Goal: Download file/media

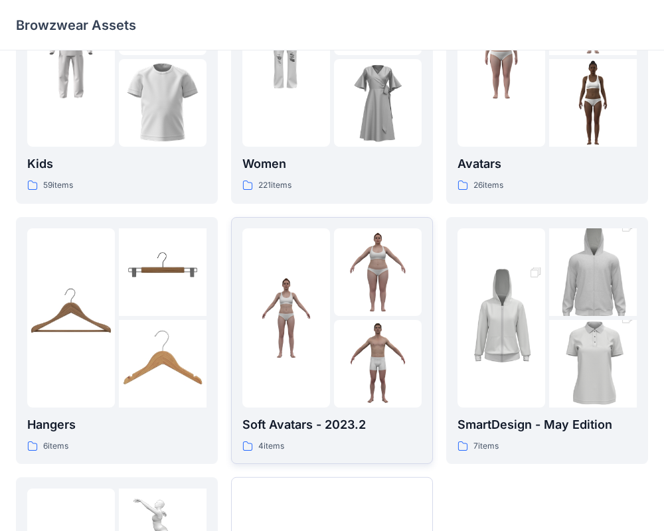
scroll to position [115, 0]
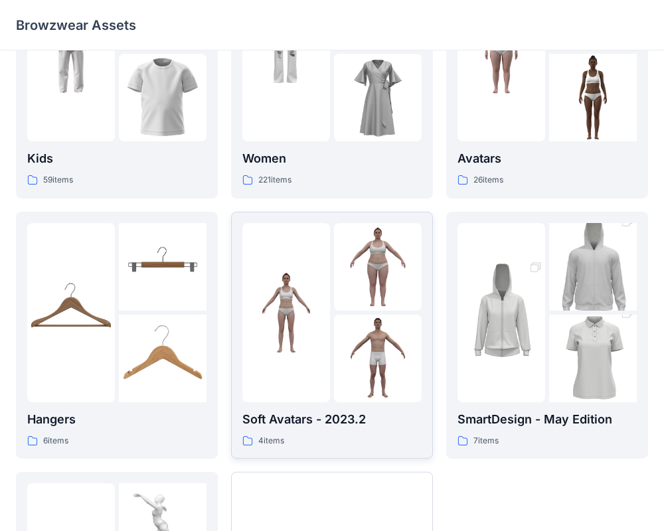
click at [313, 426] on p "Soft Avatars - 2023.2" at bounding box center [331, 419] width 179 height 19
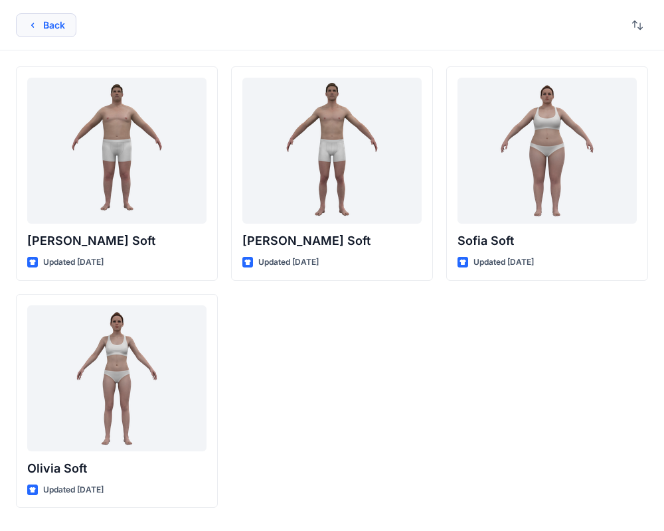
click at [40, 27] on button "Back" at bounding box center [46, 25] width 60 height 24
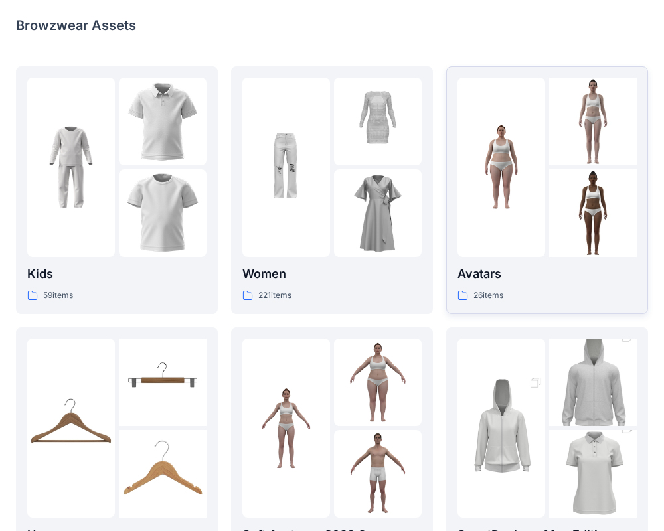
click at [515, 281] on p "Avatars" at bounding box center [546, 274] width 179 height 19
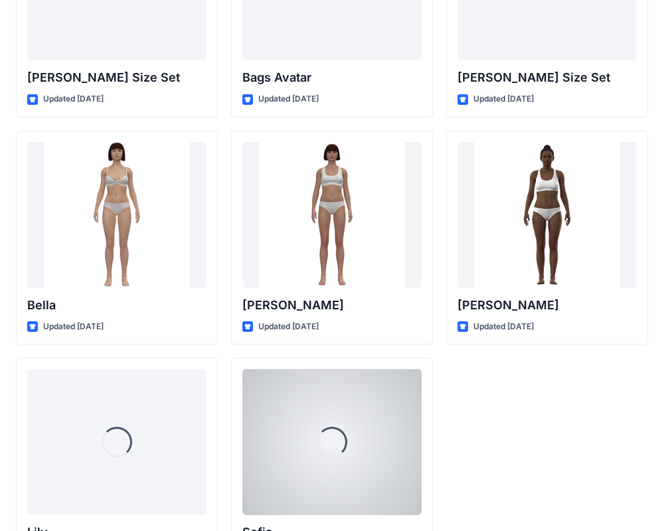
scroll to position [1584, 0]
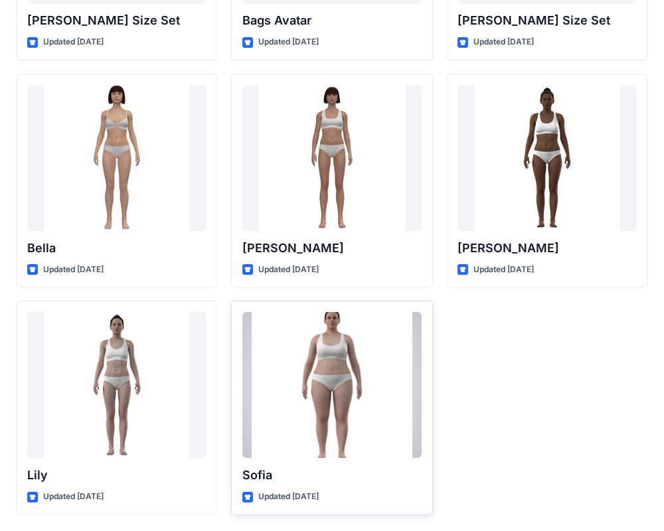
click at [332, 427] on div at bounding box center [331, 385] width 179 height 146
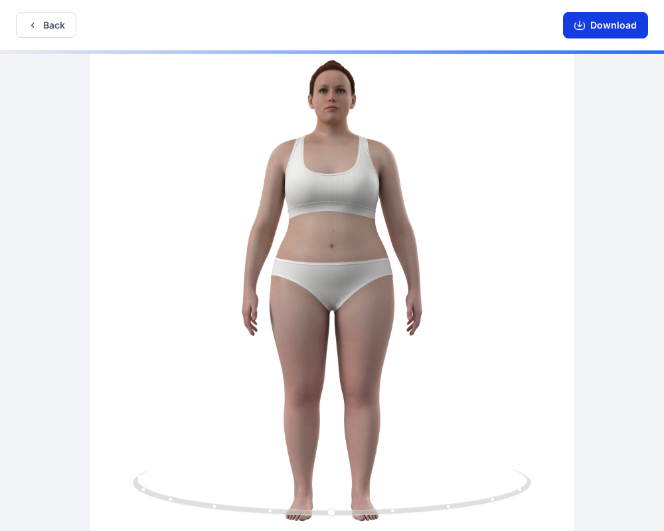
click at [599, 28] on button "Download" at bounding box center [605, 25] width 85 height 27
click at [599, 23] on button "Download" at bounding box center [605, 25] width 85 height 27
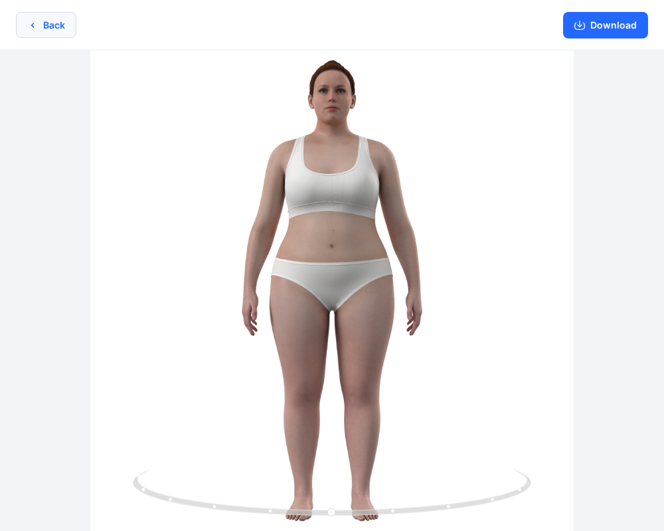
click at [50, 26] on button "Back" at bounding box center [46, 25] width 60 height 26
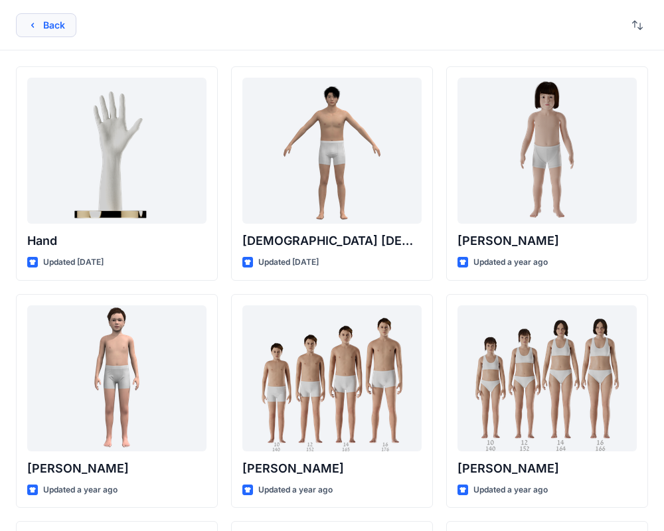
click at [55, 27] on button "Back" at bounding box center [46, 25] width 60 height 24
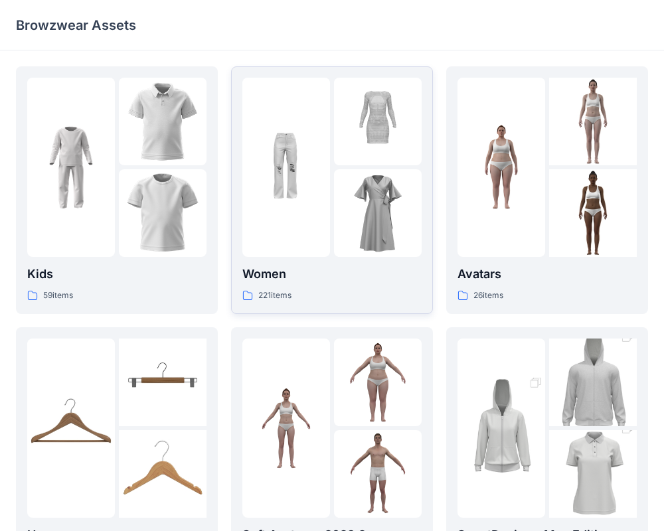
click at [348, 223] on img at bounding box center [378, 213] width 88 height 88
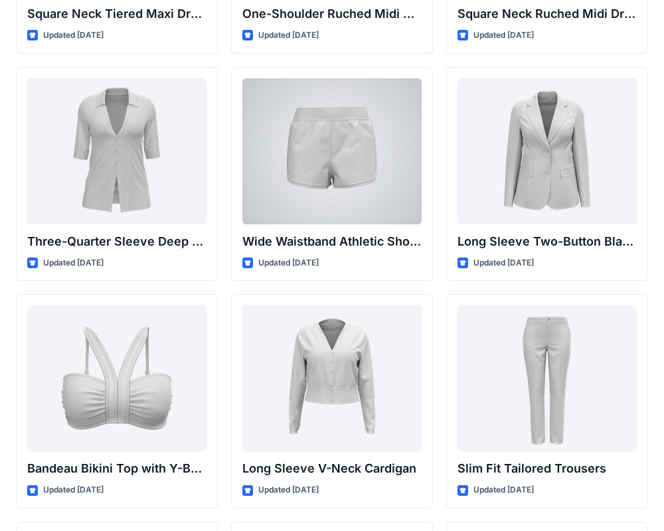
scroll to position [1145, 0]
